Goal: Check status: Check status

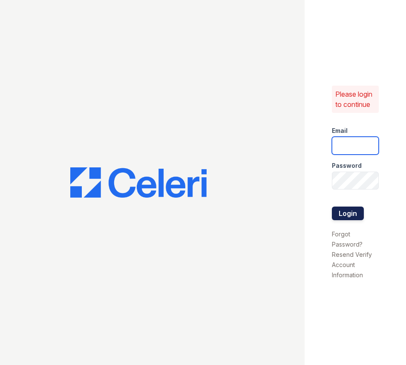
type input "grosariogaro@trinity-pm.com"
click at [354, 210] on button "Login" at bounding box center [348, 214] width 32 height 14
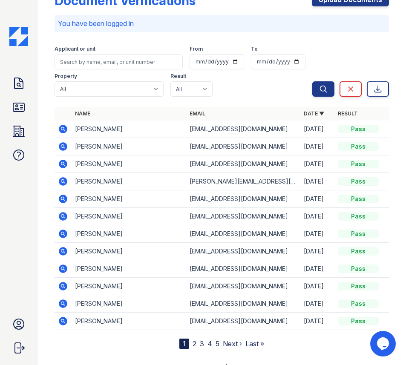
scroll to position [37, 0]
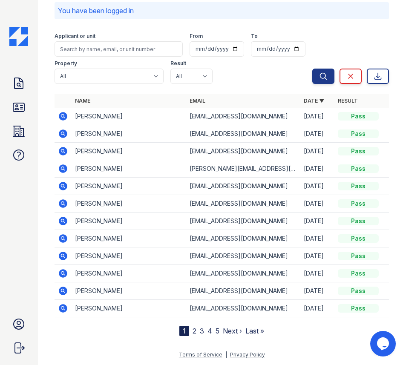
click at [193, 332] on link "2" at bounding box center [195, 331] width 4 height 9
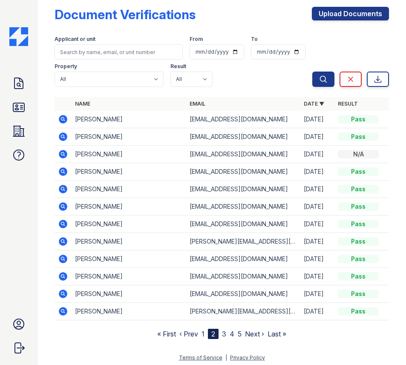
scroll to position [13, 0]
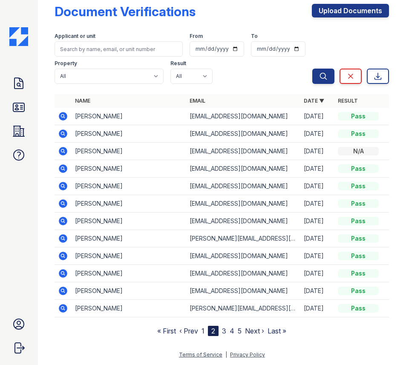
click at [222, 331] on link "3" at bounding box center [224, 331] width 4 height 9
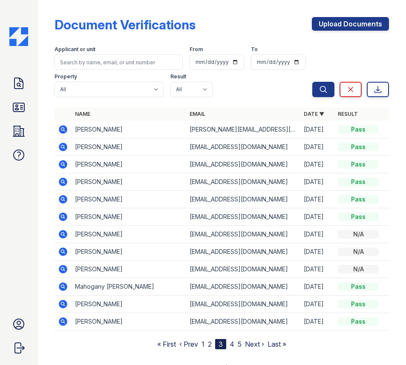
click at [78, 323] on td "[PERSON_NAME]" at bounding box center [129, 321] width 114 height 17
click at [68, 324] on icon at bounding box center [63, 322] width 10 height 10
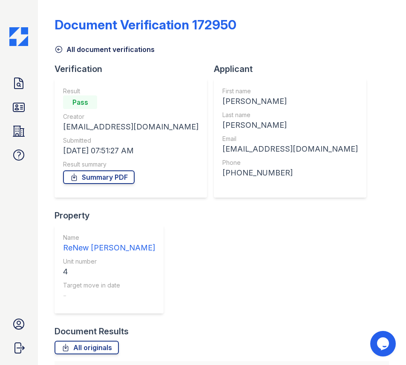
click at [55, 47] on icon at bounding box center [59, 49] width 9 height 9
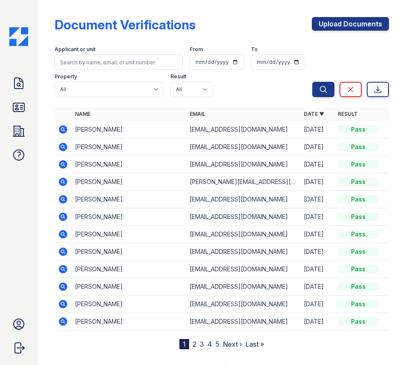
scroll to position [13, 0]
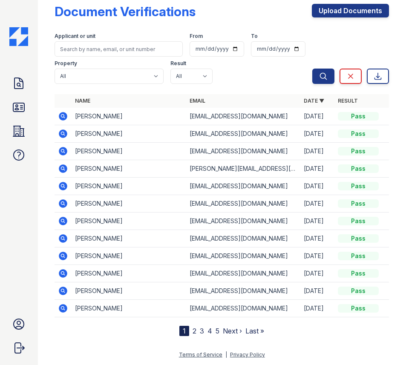
click at [193, 332] on link "2" at bounding box center [195, 331] width 4 height 9
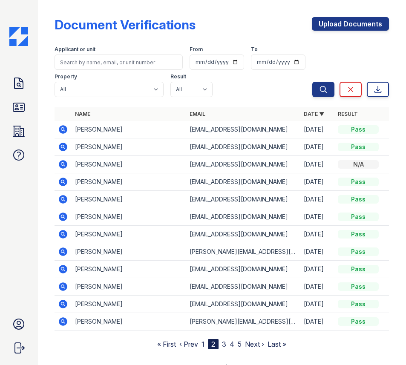
click at [222, 344] on link "3" at bounding box center [224, 344] width 4 height 9
click at [230, 345] on link "4" at bounding box center [232, 344] width 5 height 9
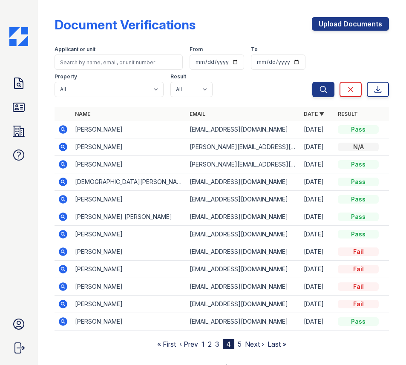
click at [215, 346] on link "3" at bounding box center [217, 344] width 4 height 9
